Goal: Task Accomplishment & Management: Manage account settings

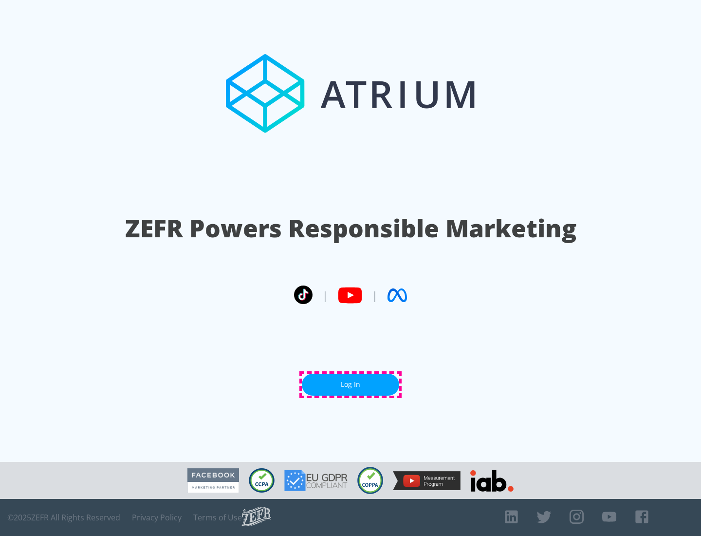
click at [351, 384] on link "Log In" at bounding box center [350, 384] width 97 height 22
